Goal: Information Seeking & Learning: Learn about a topic

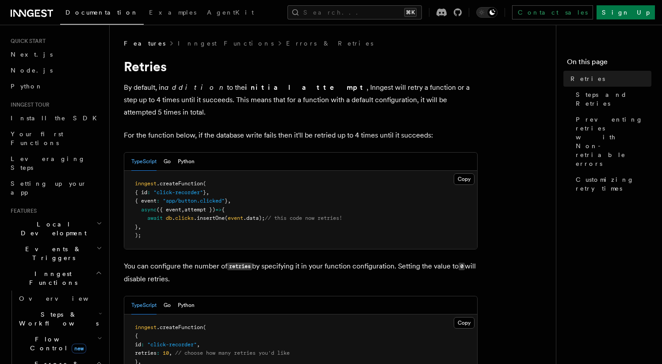
scroll to position [142, 0]
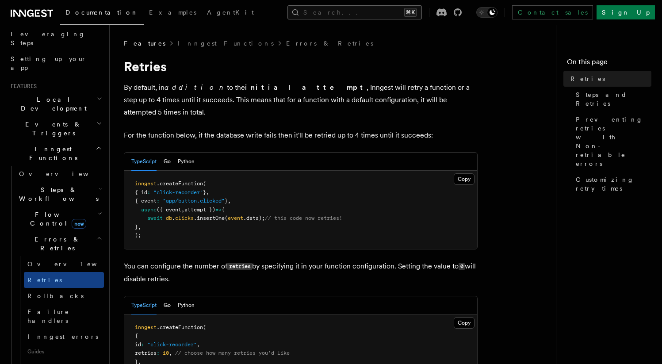
click at [350, 15] on button "Search... ⌘K" at bounding box center [354, 12] width 134 height 14
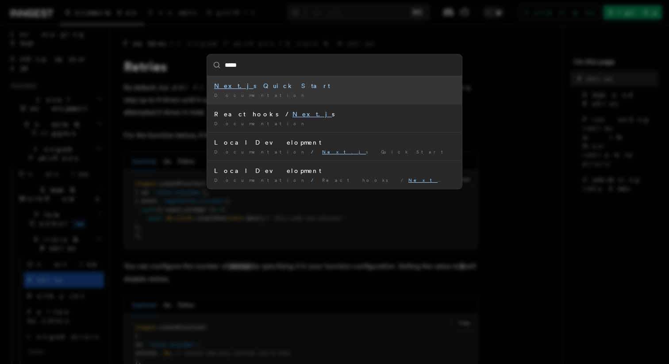
type input "******"
click at [252, 89] on div "Next.js Quick Start" at bounding box center [334, 85] width 241 height 9
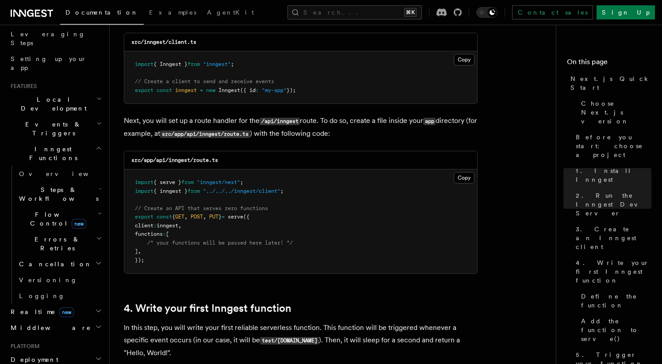
scroll to position [1010, 0]
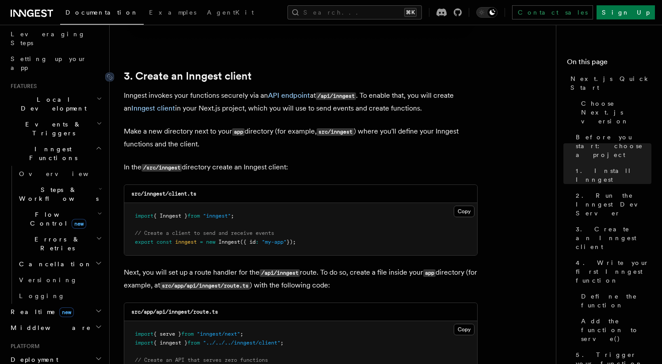
click at [229, 80] on link "3. Create an Inngest client" at bounding box center [188, 76] width 128 height 12
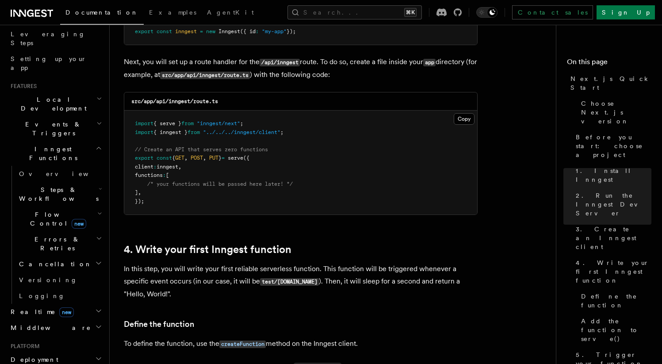
scroll to position [1198, 0]
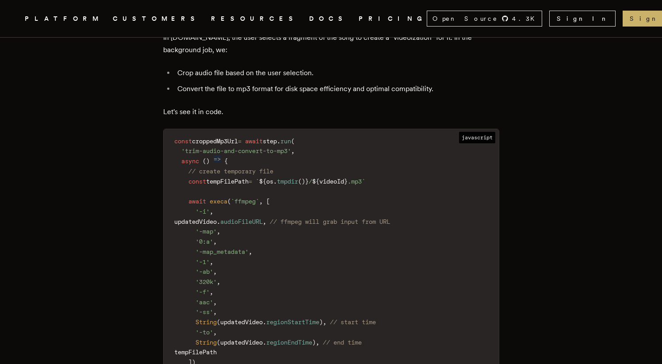
scroll to position [1719, 0]
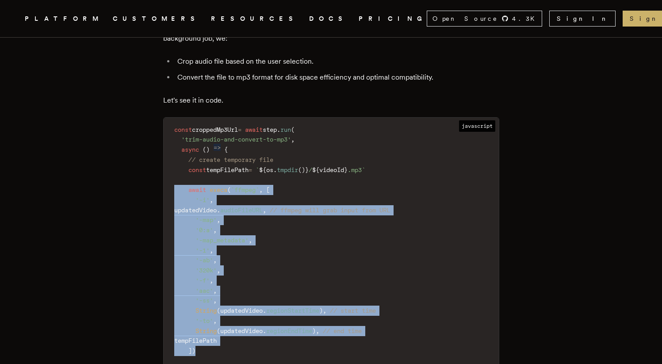
drag, startPoint x: 217, startPoint y: 320, endPoint x: 139, endPoint y: 157, distance: 181.2
drag, startPoint x: 213, startPoint y: 318, endPoint x: 135, endPoint y: 156, distance: 180.4
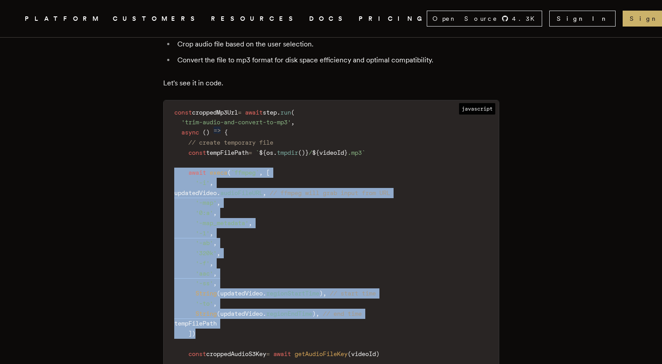
scroll to position [1742, 0]
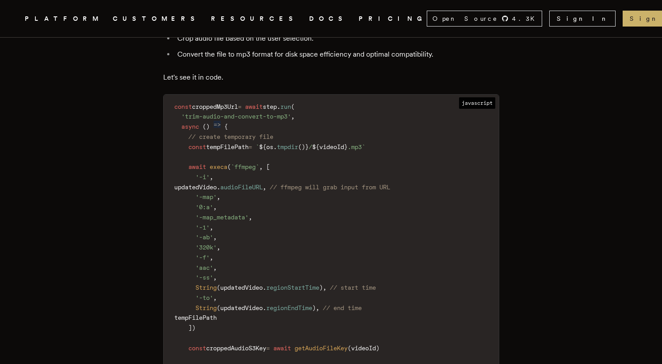
click at [276, 302] on code "const croppedMp3Url = await step . run ( 'trim-audio-and-convert-to-mp3' , asyn…" at bounding box center [331, 328] width 335 height 456
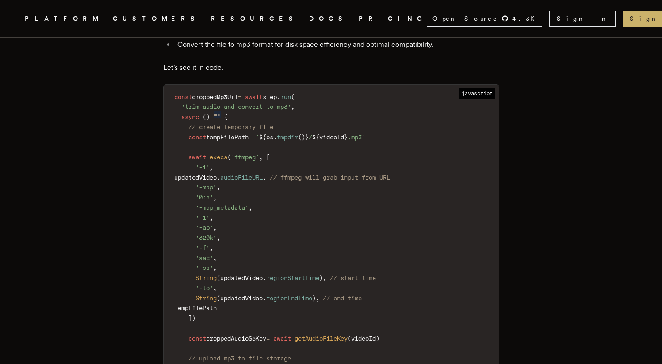
scroll to position [1707, 0]
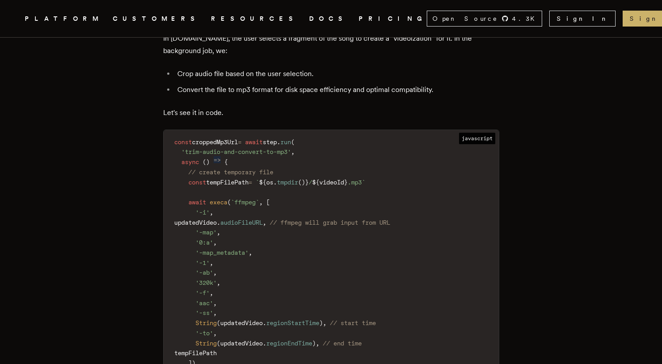
click at [471, 133] on span "javascript" at bounding box center [477, 138] width 36 height 11
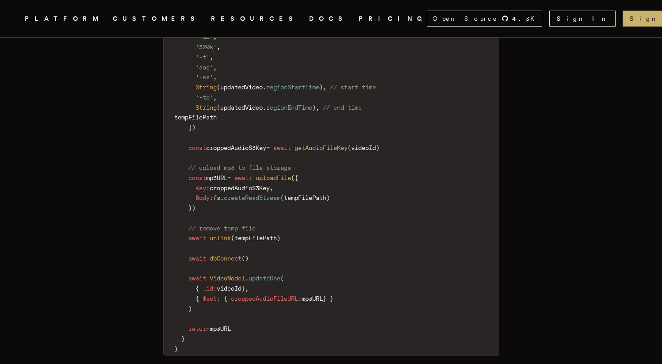
scroll to position [1981, 0]
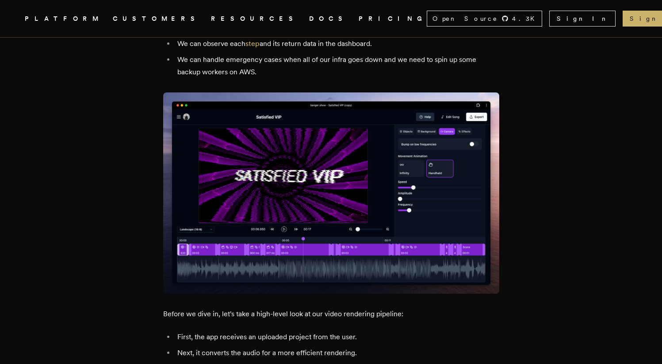
drag, startPoint x: 188, startPoint y: 281, endPoint x: 149, endPoint y: 303, distance: 44.3
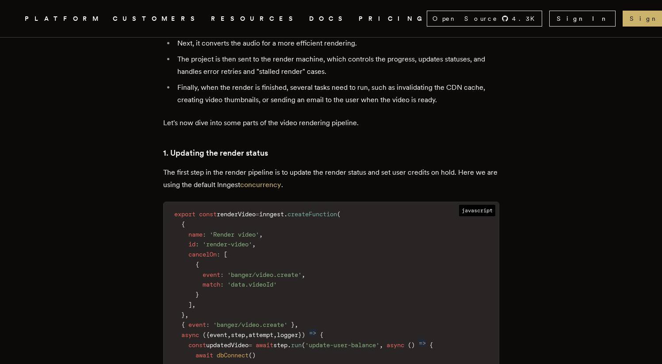
scroll to position [1174, 0]
